Goal: Task Accomplishment & Management: Manage account settings

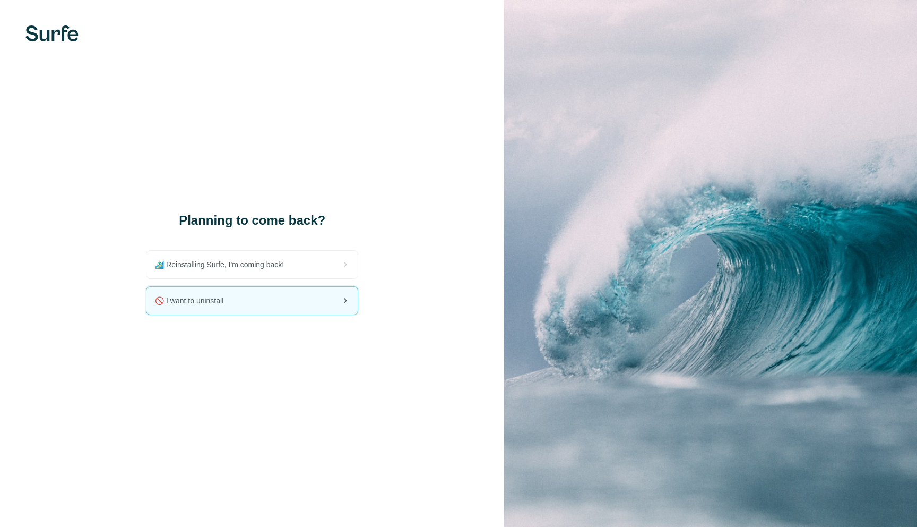
click at [305, 299] on div "🚫 I want to uninstall" at bounding box center [252, 301] width 211 height 28
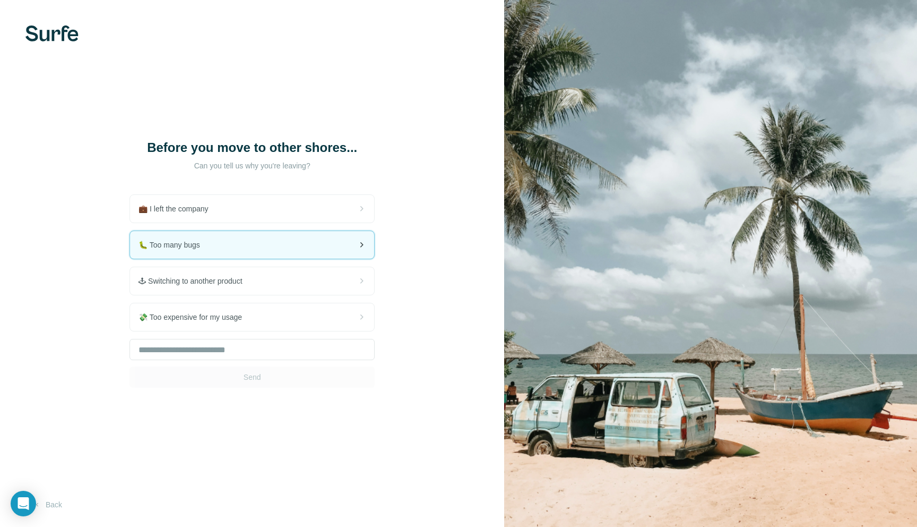
click at [312, 255] on div "🐛 Too many bugs" at bounding box center [252, 245] width 244 height 28
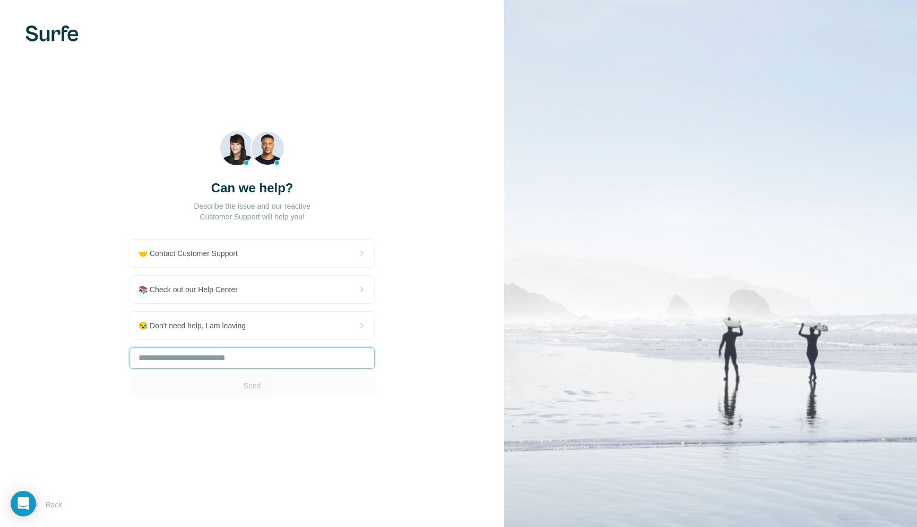
click at [292, 363] on input "text" at bounding box center [252, 357] width 245 height 21
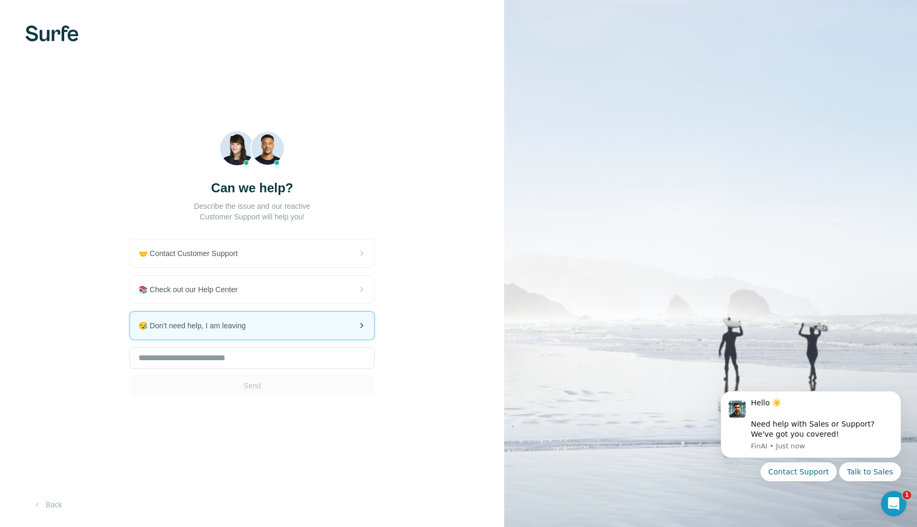
click at [259, 315] on div "😪 Don't need help, I am leaving" at bounding box center [252, 326] width 244 height 28
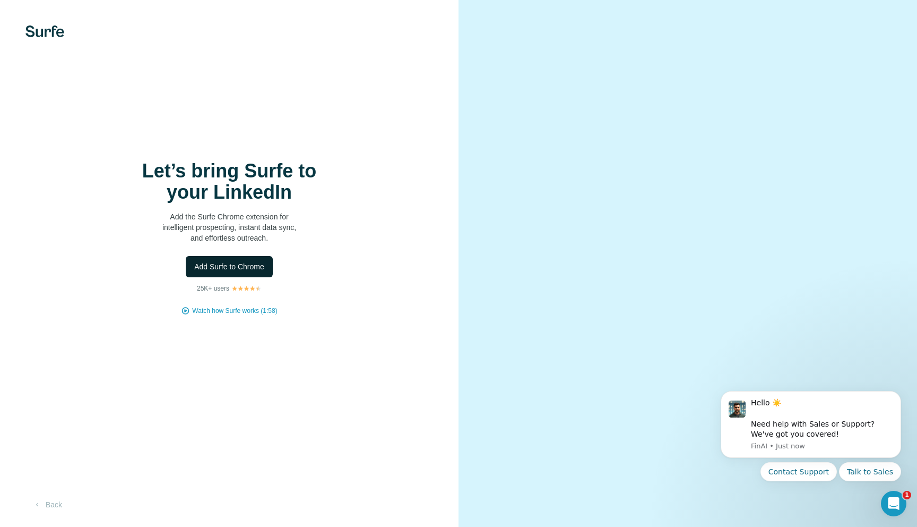
click at [209, 269] on span "Add Surfe to Chrome" at bounding box center [229, 266] width 70 height 11
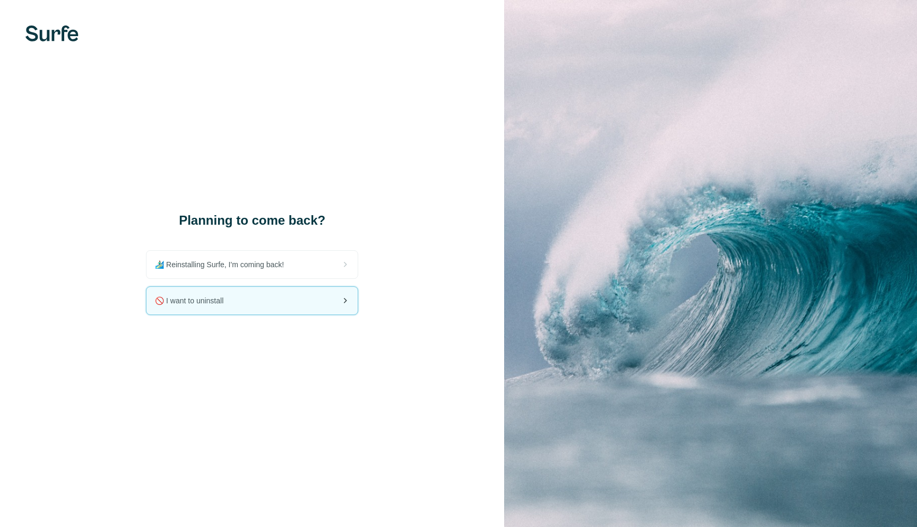
click at [244, 296] on div "🚫 I want to uninstall" at bounding box center [252, 301] width 211 height 28
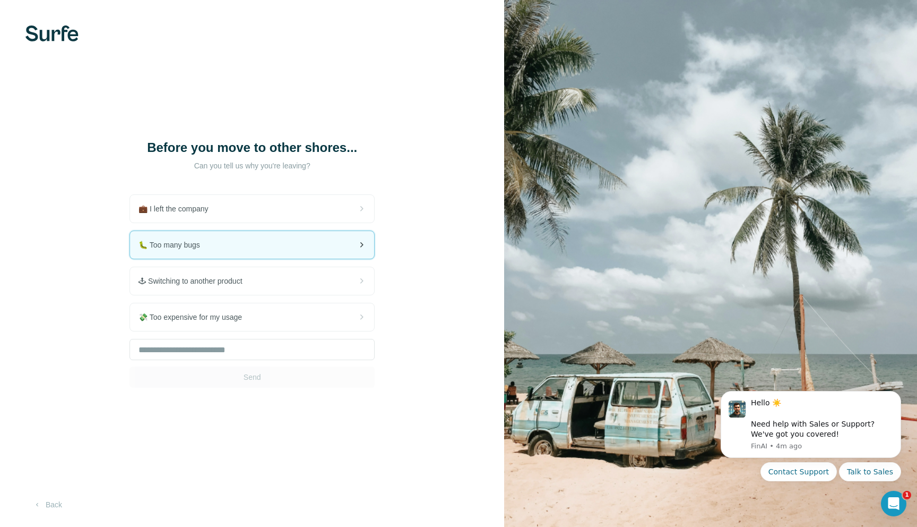
click at [322, 245] on div "🐛 Too many bugs" at bounding box center [252, 245] width 244 height 28
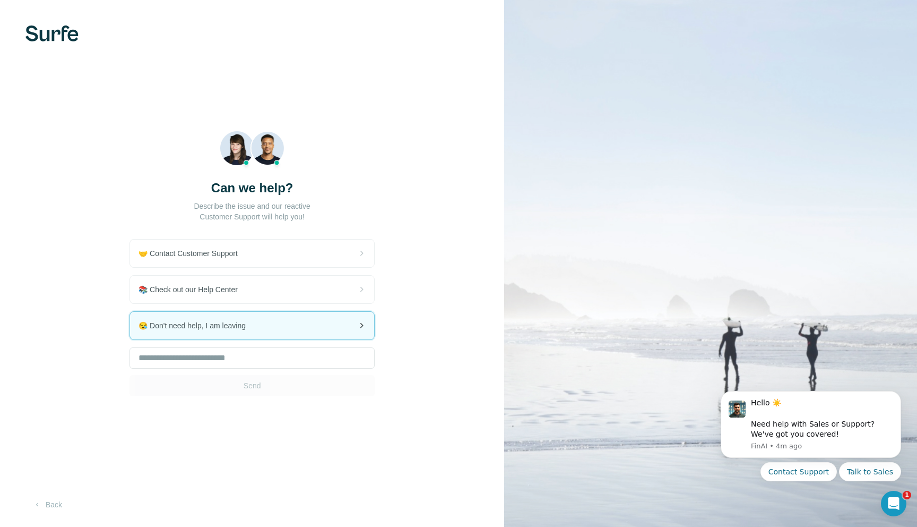
click at [253, 335] on div "😪 Don't need help, I am leaving" at bounding box center [252, 326] width 244 height 28
